Goal: Task Accomplishment & Management: Manage account settings

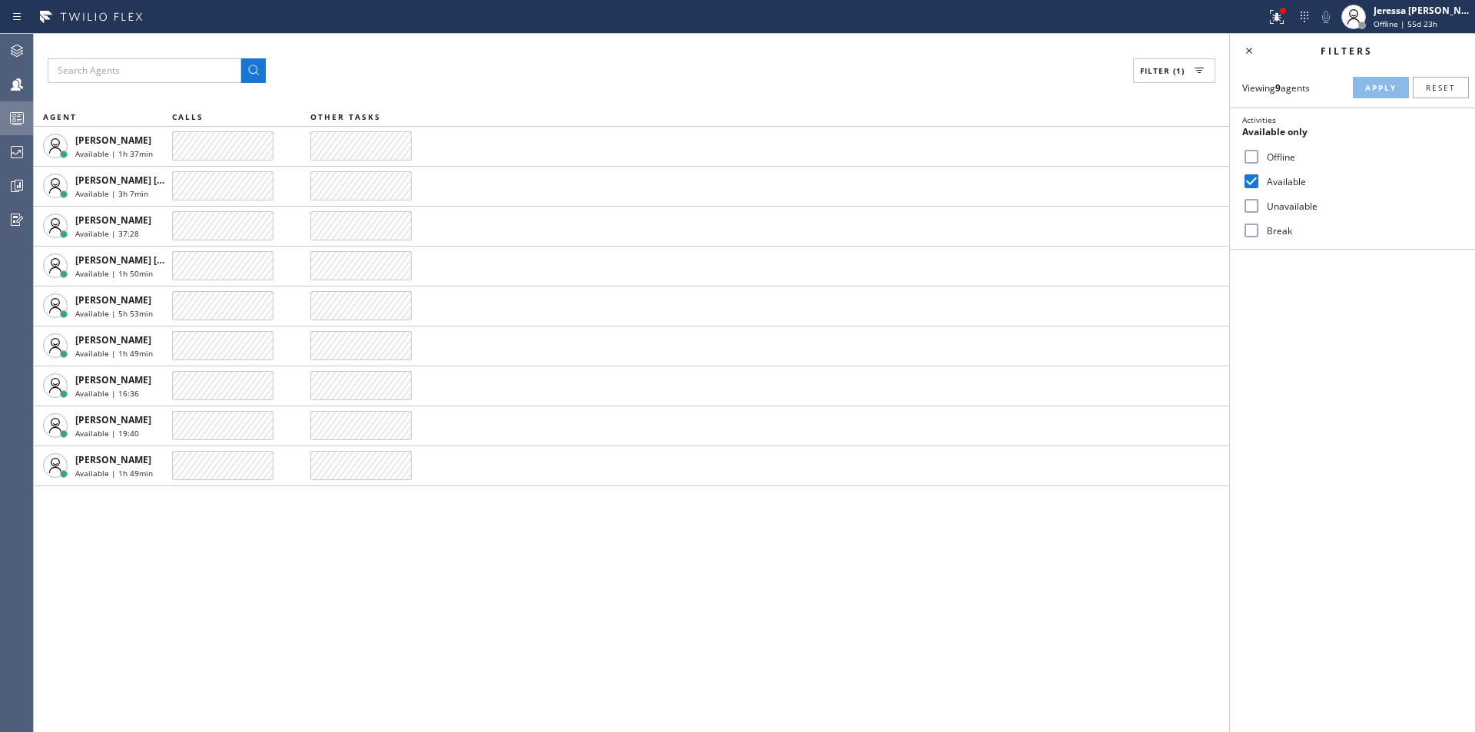
click at [18, 111] on icon at bounding box center [17, 118] width 18 height 18
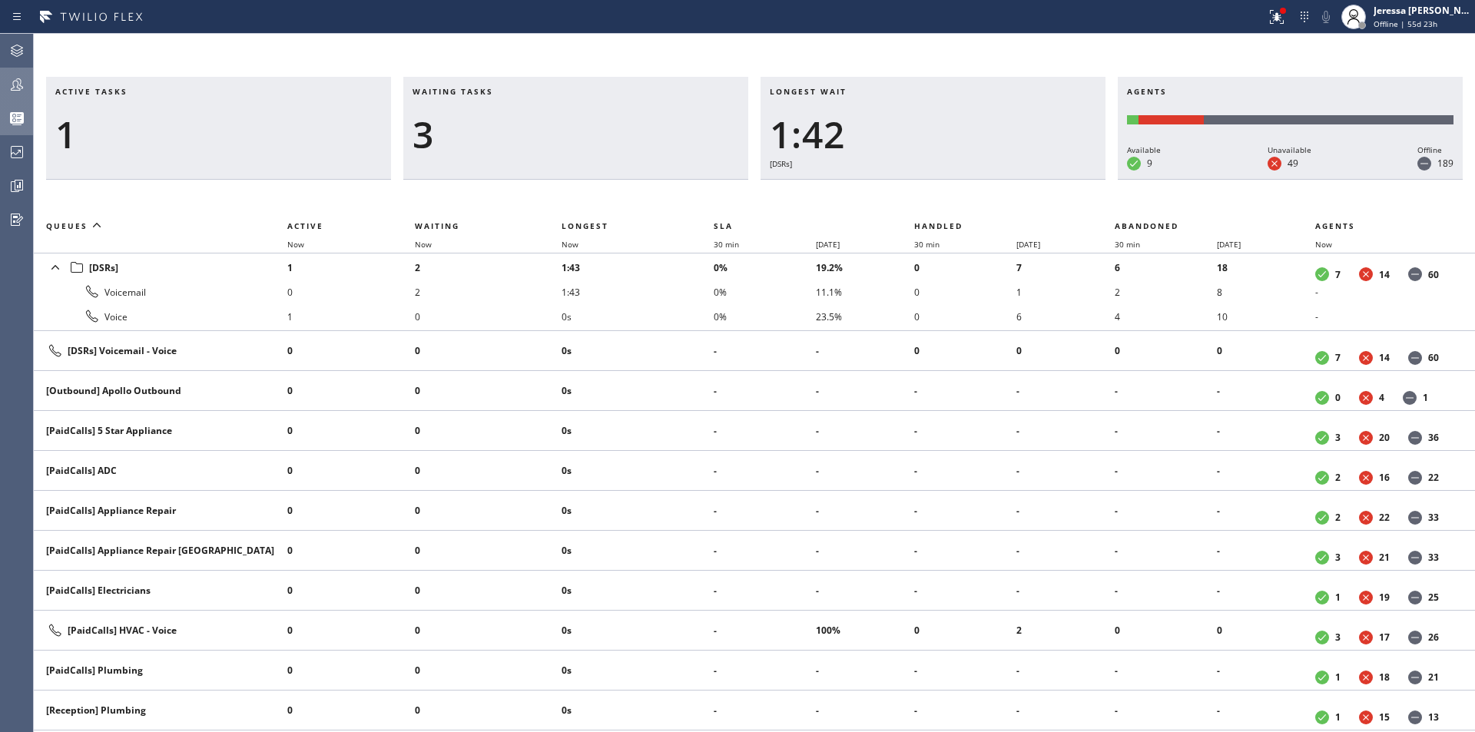
click at [22, 89] on icon at bounding box center [17, 84] width 18 height 18
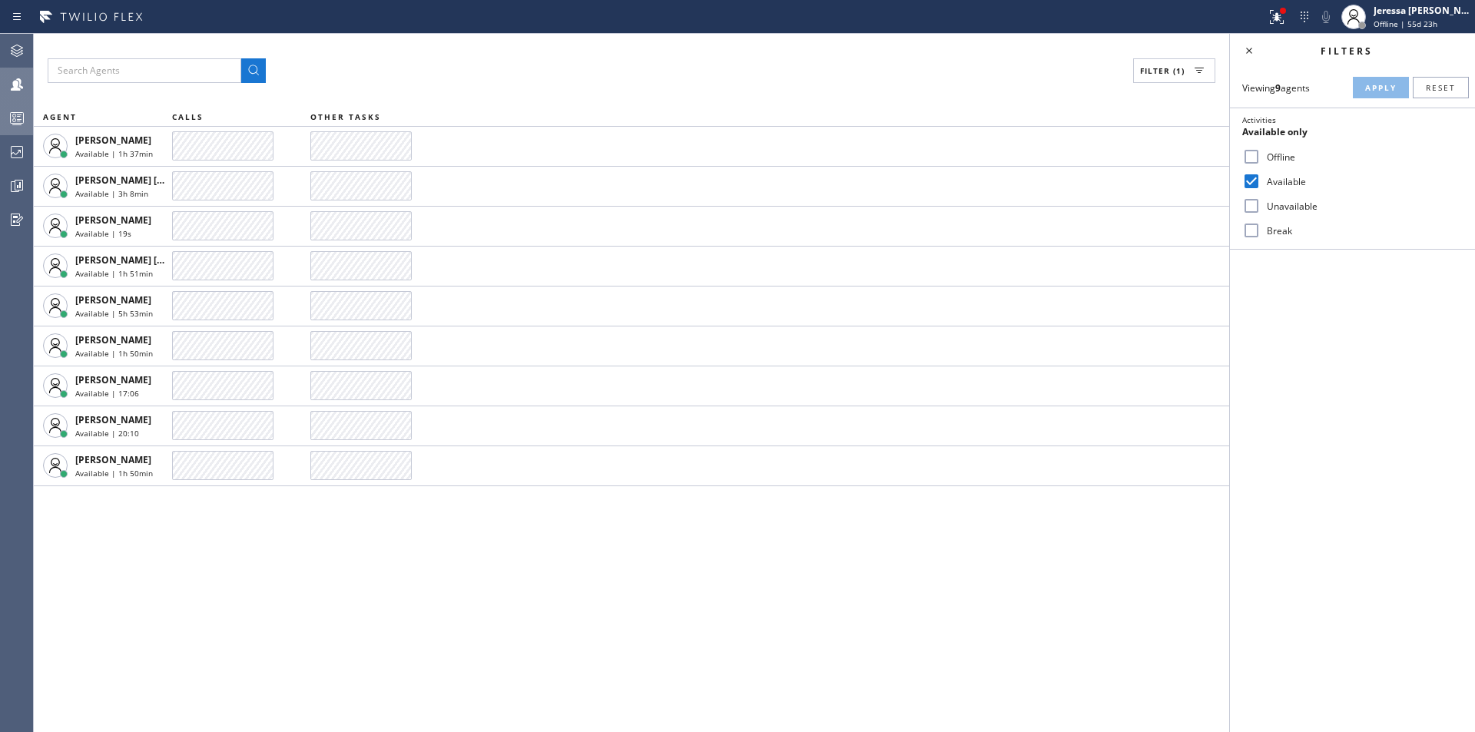
click at [1252, 177] on input "Available" at bounding box center [1251, 181] width 18 height 18
drag, startPoint x: 1251, startPoint y: 177, endPoint x: 1363, endPoint y: 164, distance: 113.0
click at [1251, 177] on input "Available" at bounding box center [1251, 181] width 18 height 18
click at [1250, 181] on input "Available" at bounding box center [1251, 181] width 18 height 18
click at [1256, 180] on input "Available" at bounding box center [1251, 181] width 18 height 18
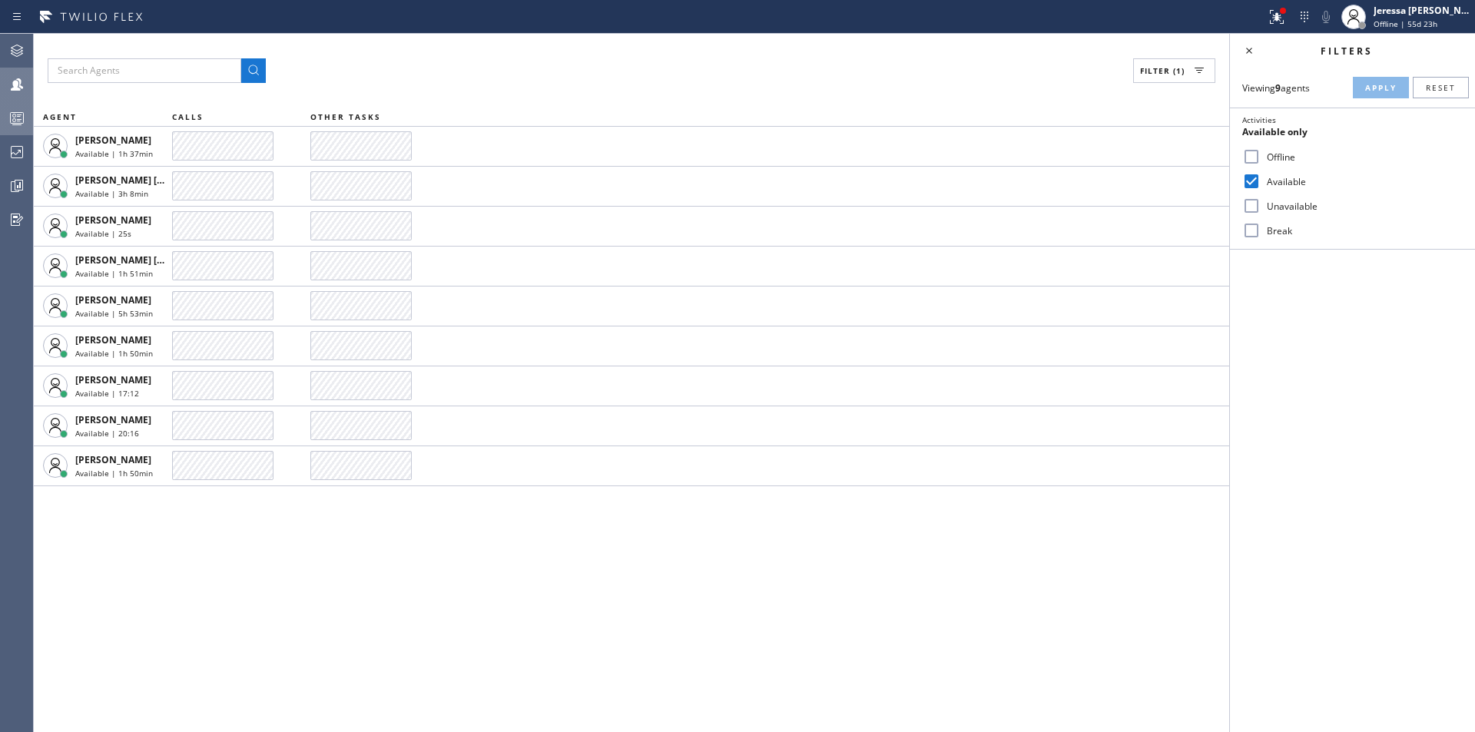
click at [614, 517] on div "Filter (1) AGENT CALLS OTHER TASKS [PERSON_NAME] Available | 1h 37min [PERSON_N…" at bounding box center [631, 383] width 1195 height 698
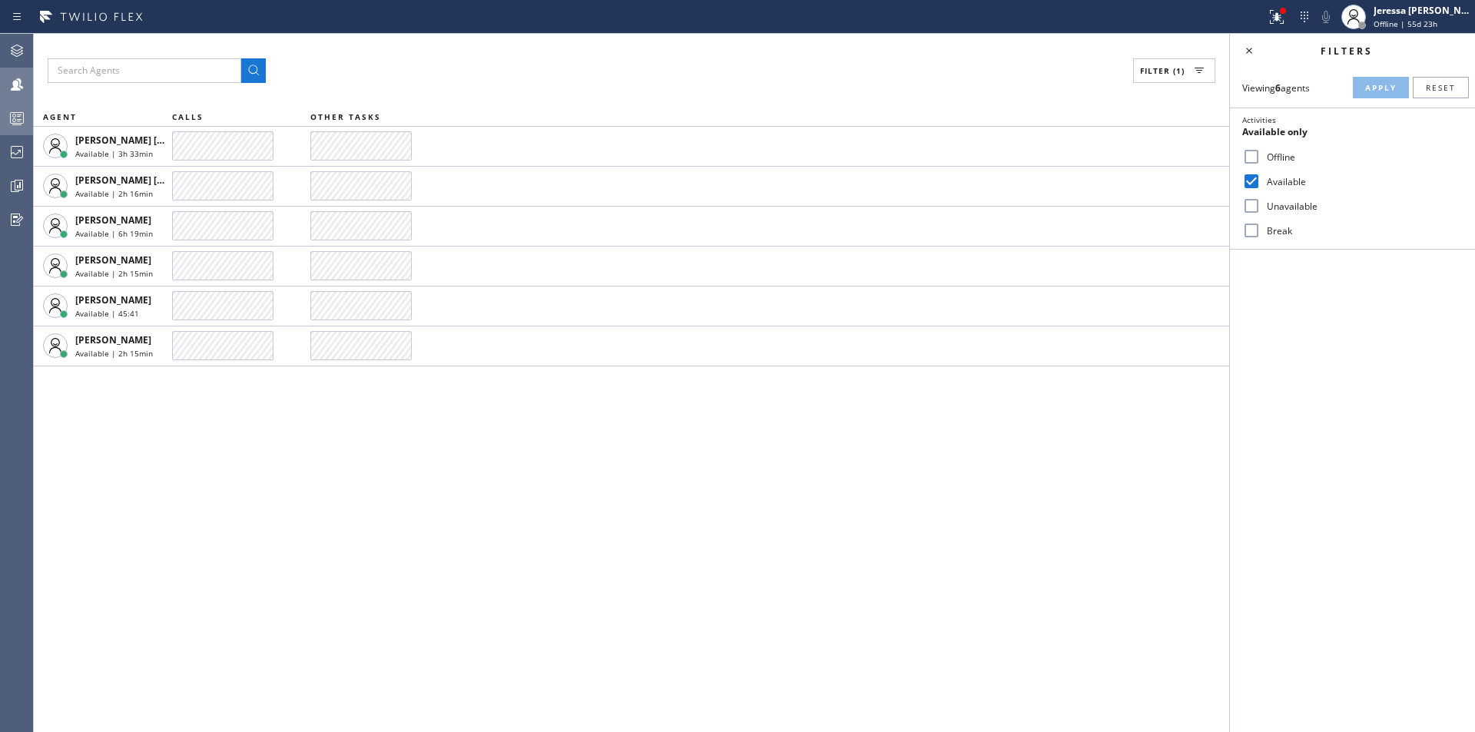
click at [1252, 185] on input "Available" at bounding box center [1251, 181] width 18 height 18
checkbox input "false"
drag, startPoint x: 1251, startPoint y: 210, endPoint x: 1303, endPoint y: 185, distance: 57.7
click at [1250, 210] on input "Unavailable" at bounding box center [1251, 206] width 18 height 18
click at [1365, 94] on button "Apply" at bounding box center [1380, 88] width 56 height 22
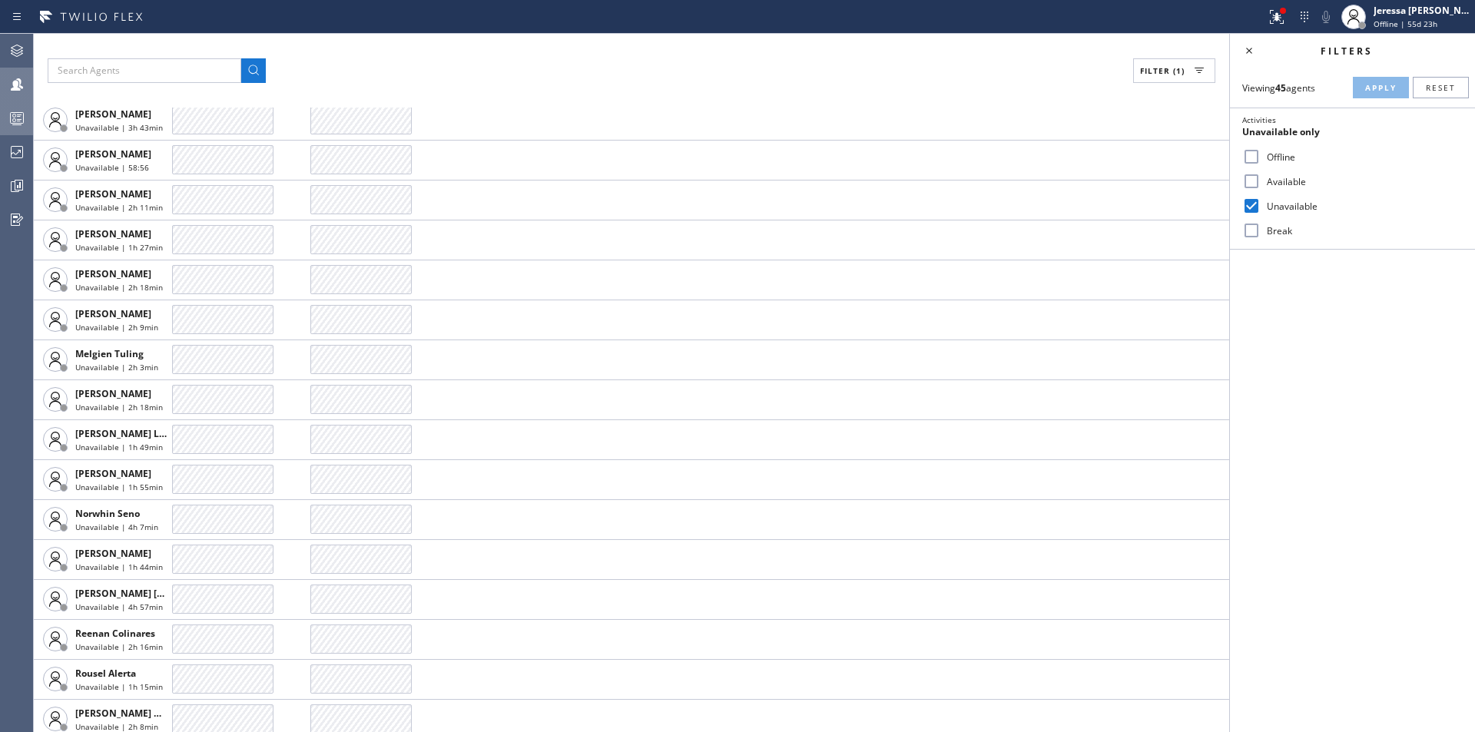
scroll to position [1038, 0]
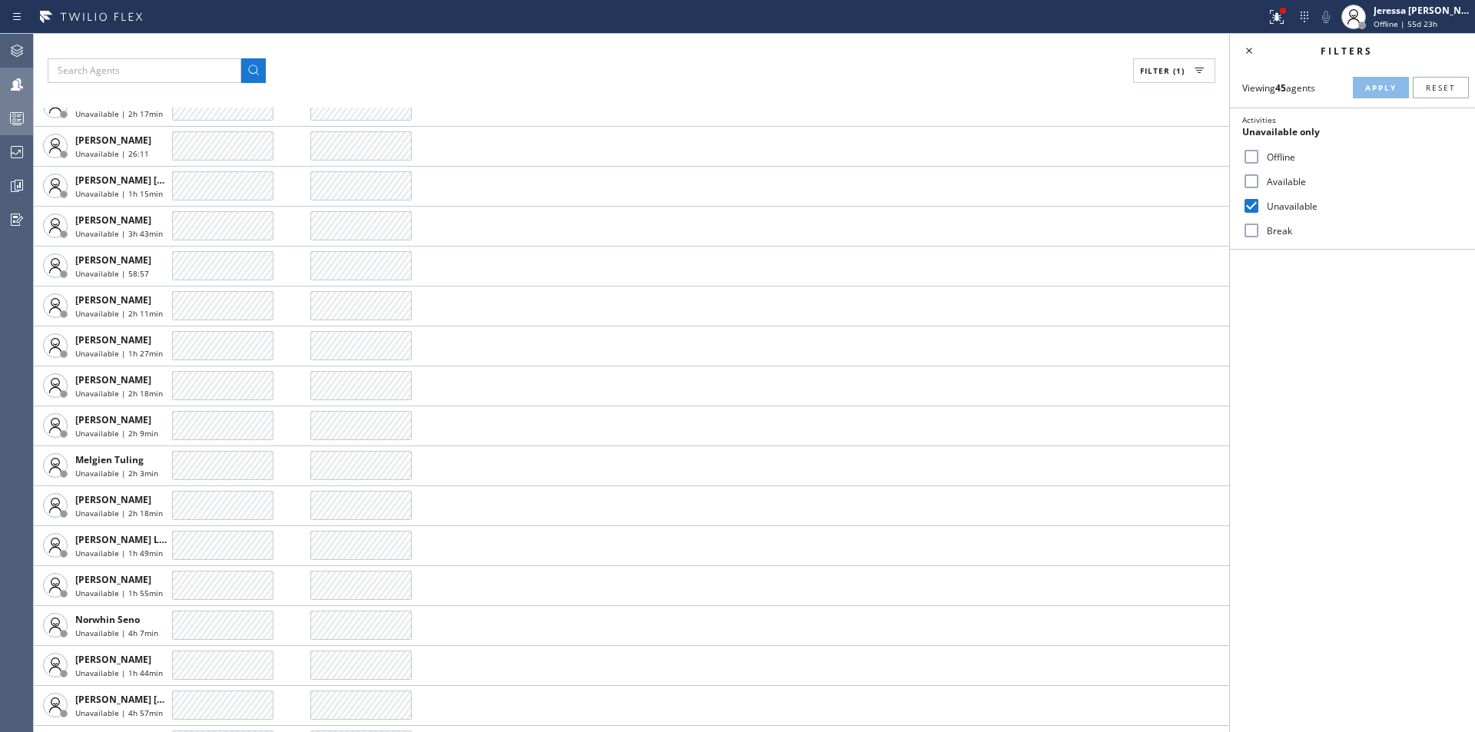
click at [1250, 205] on input "Unavailable" at bounding box center [1251, 206] width 18 height 18
checkbox input "false"
click at [1250, 160] on input "Offline" at bounding box center [1251, 156] width 18 height 18
click at [1374, 89] on span "Apply" at bounding box center [1380, 87] width 31 height 11
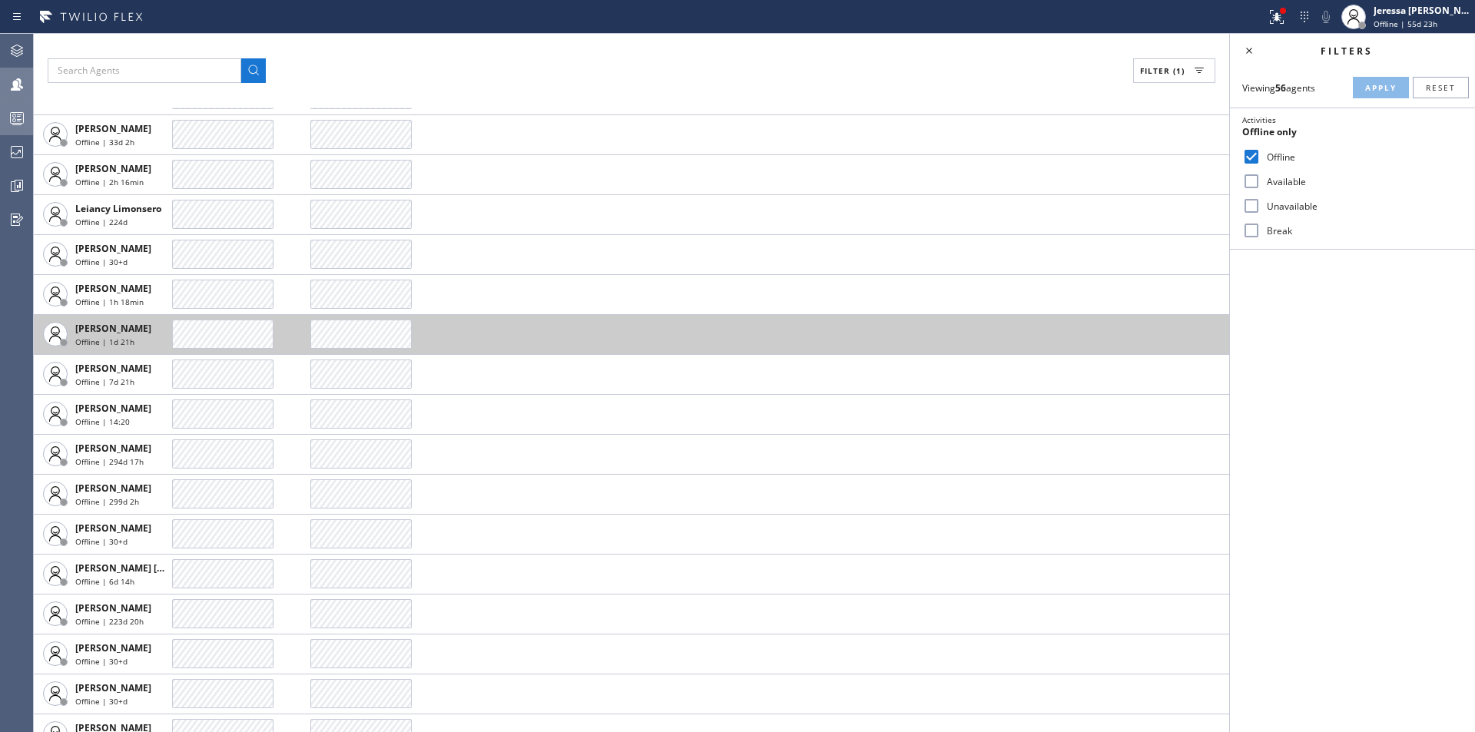
scroll to position [1631, 0]
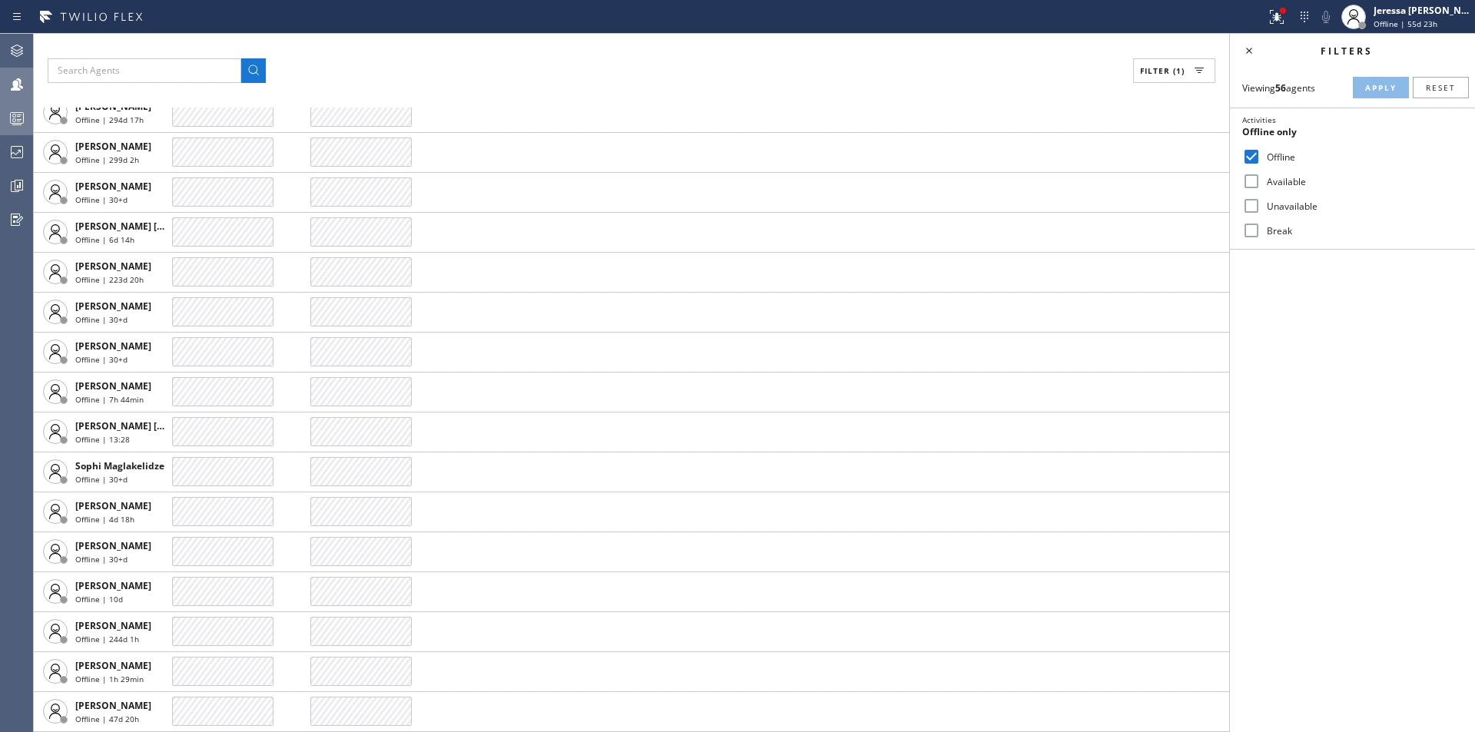
click at [1253, 151] on input "Offline" at bounding box center [1251, 156] width 18 height 18
checkbox input "false"
click at [1379, 84] on span "Apply" at bounding box center [1380, 87] width 31 height 11
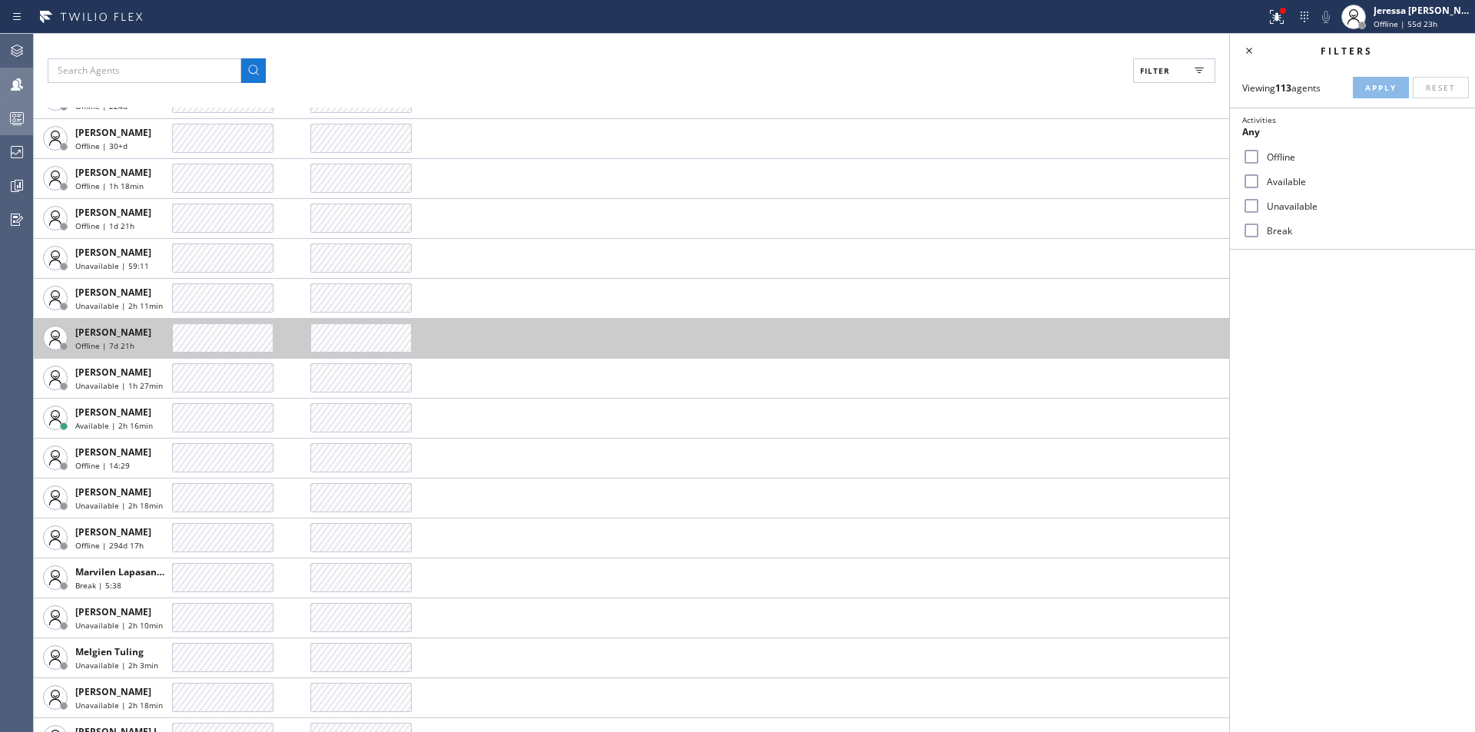
scroll to position [2848, 0]
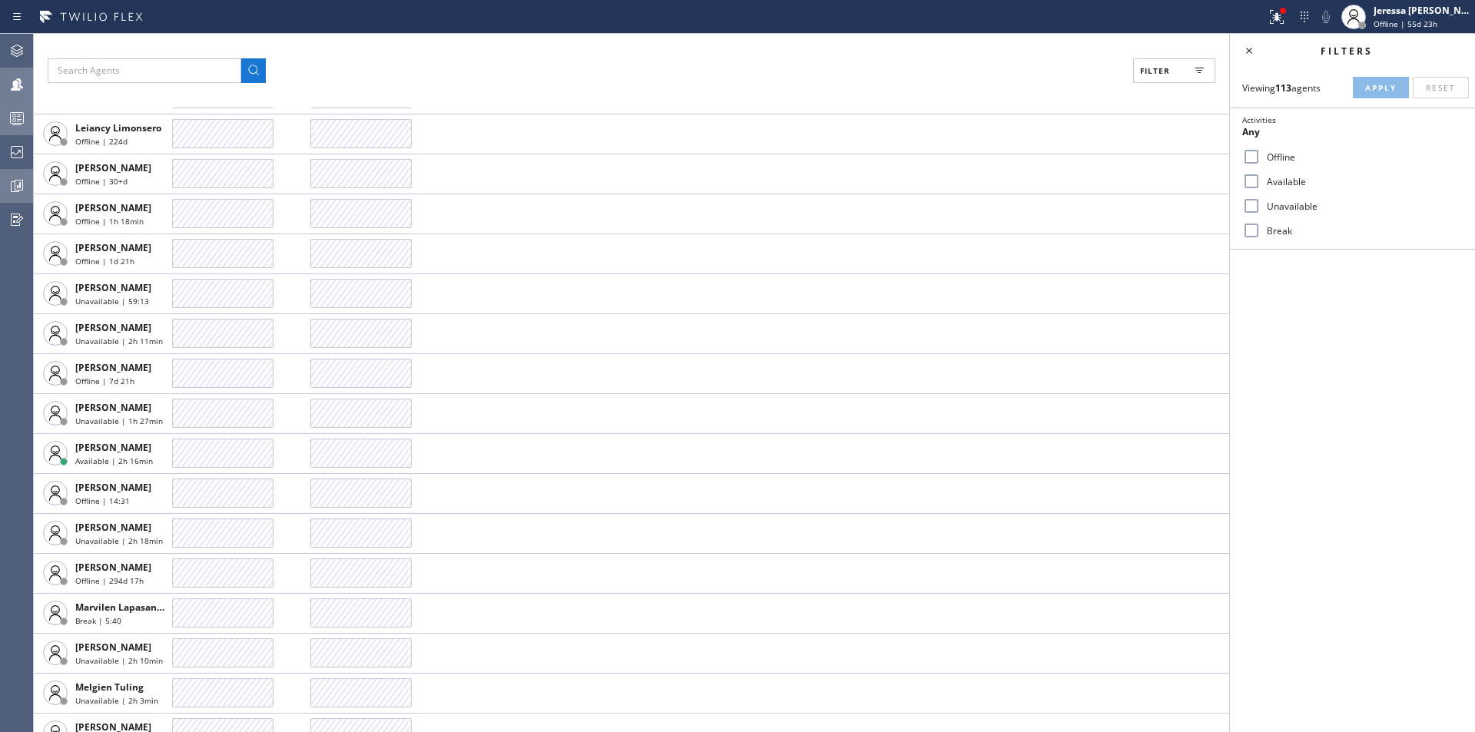
click at [25, 180] on icon at bounding box center [17, 186] width 18 height 18
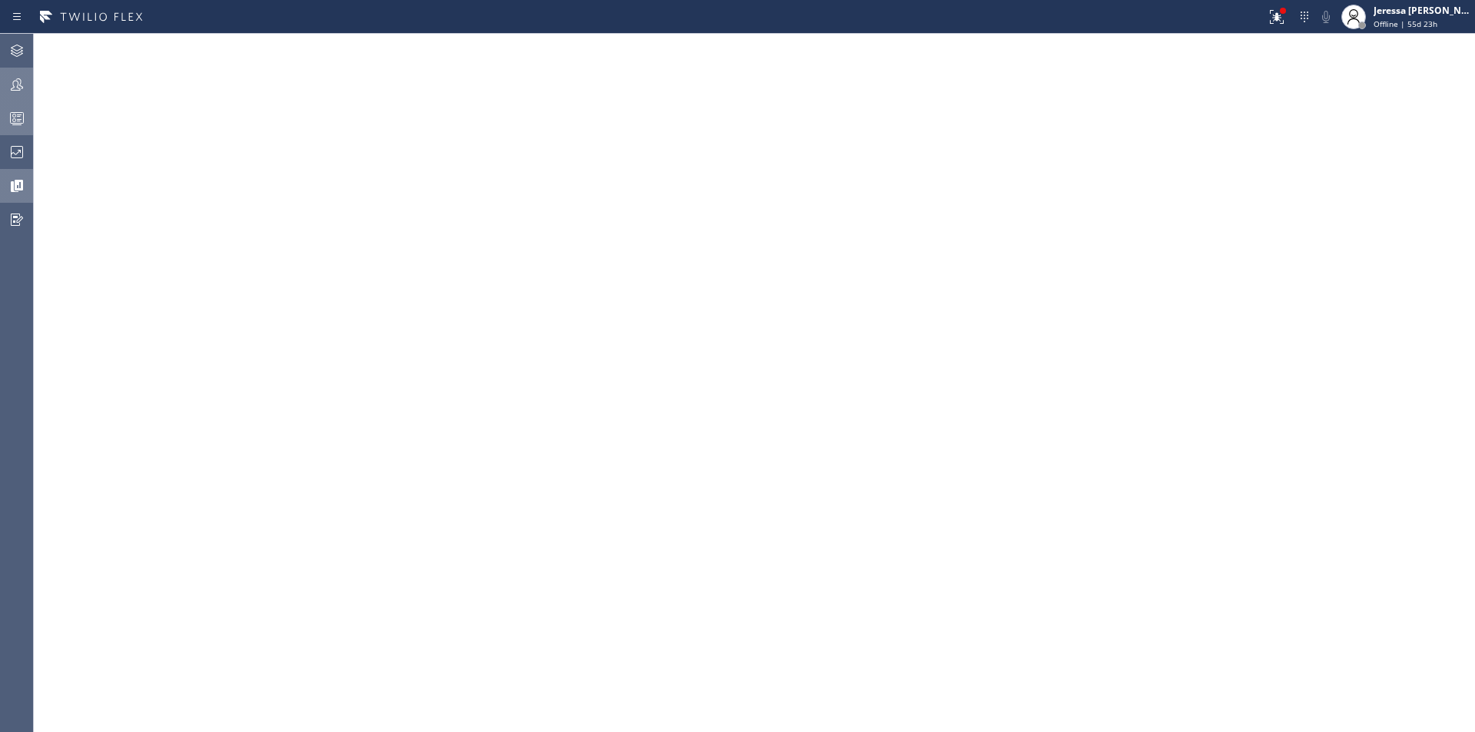
click at [11, 81] on icon at bounding box center [17, 84] width 18 height 18
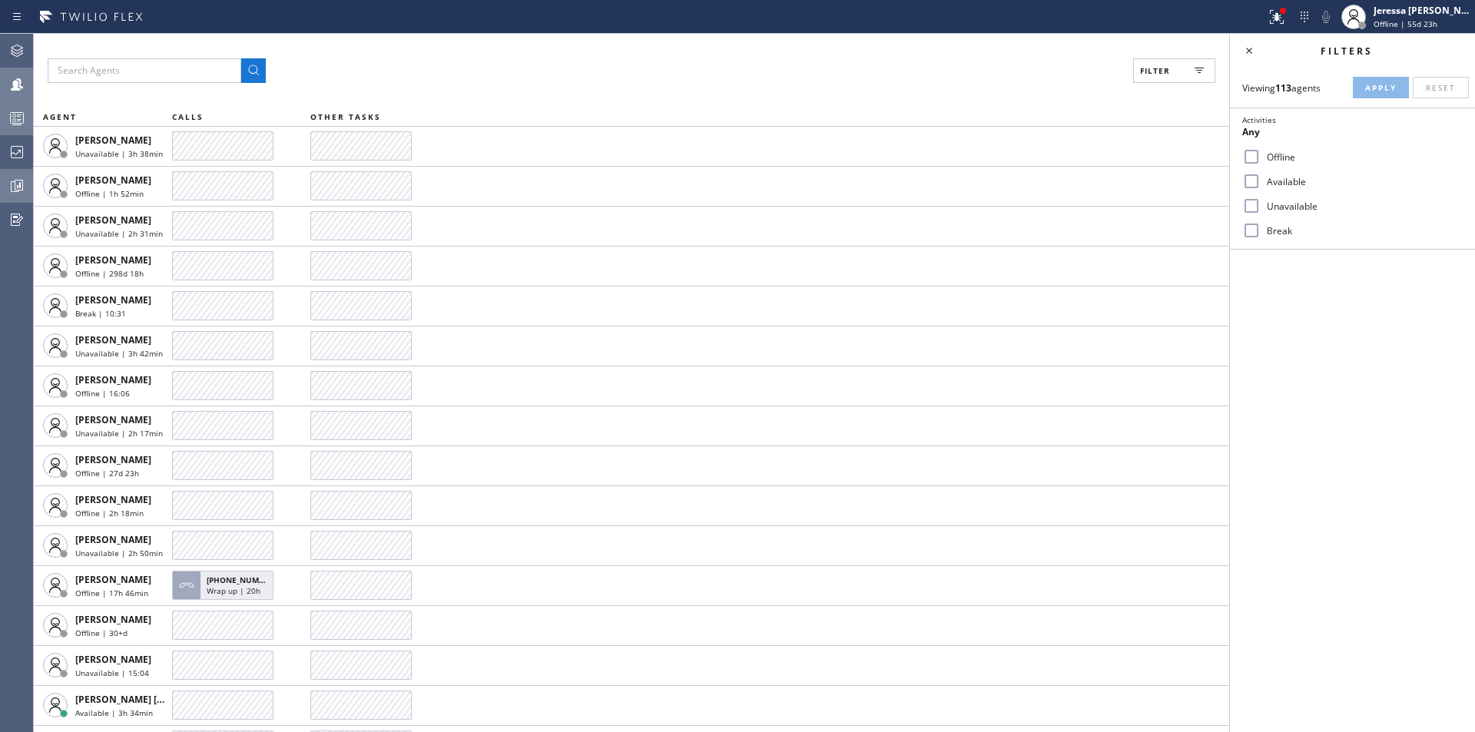
click at [16, 103] on div at bounding box center [17, 118] width 34 height 31
